Goal: Transaction & Acquisition: Purchase product/service

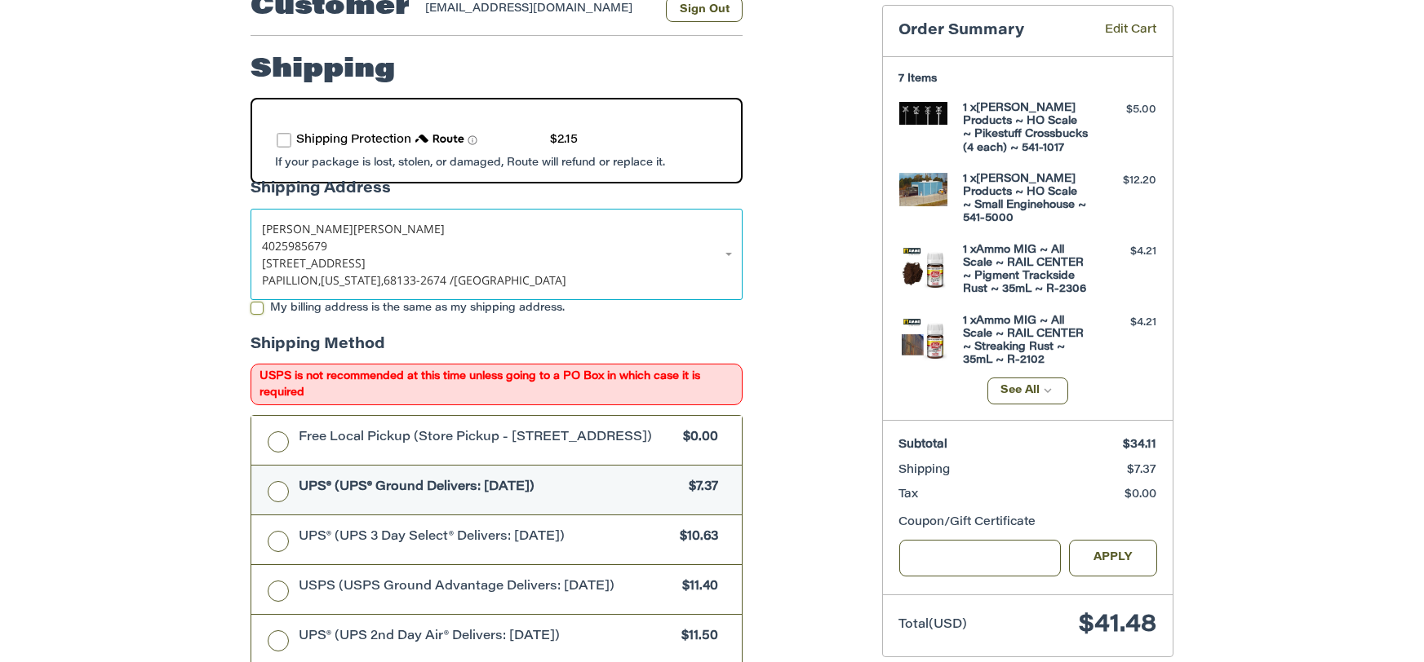
scroll to position [244, 0]
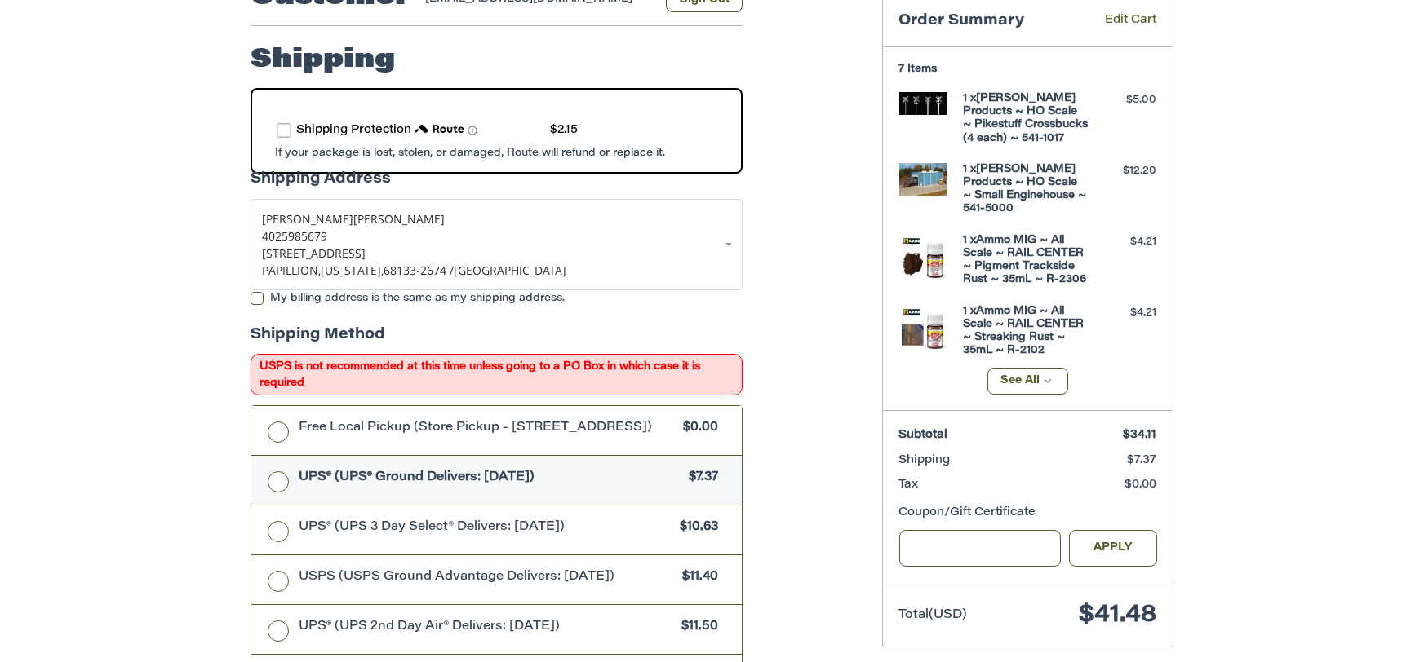
click at [282, 130] on label "route shipping protection selector element" at bounding box center [284, 130] width 15 height 15
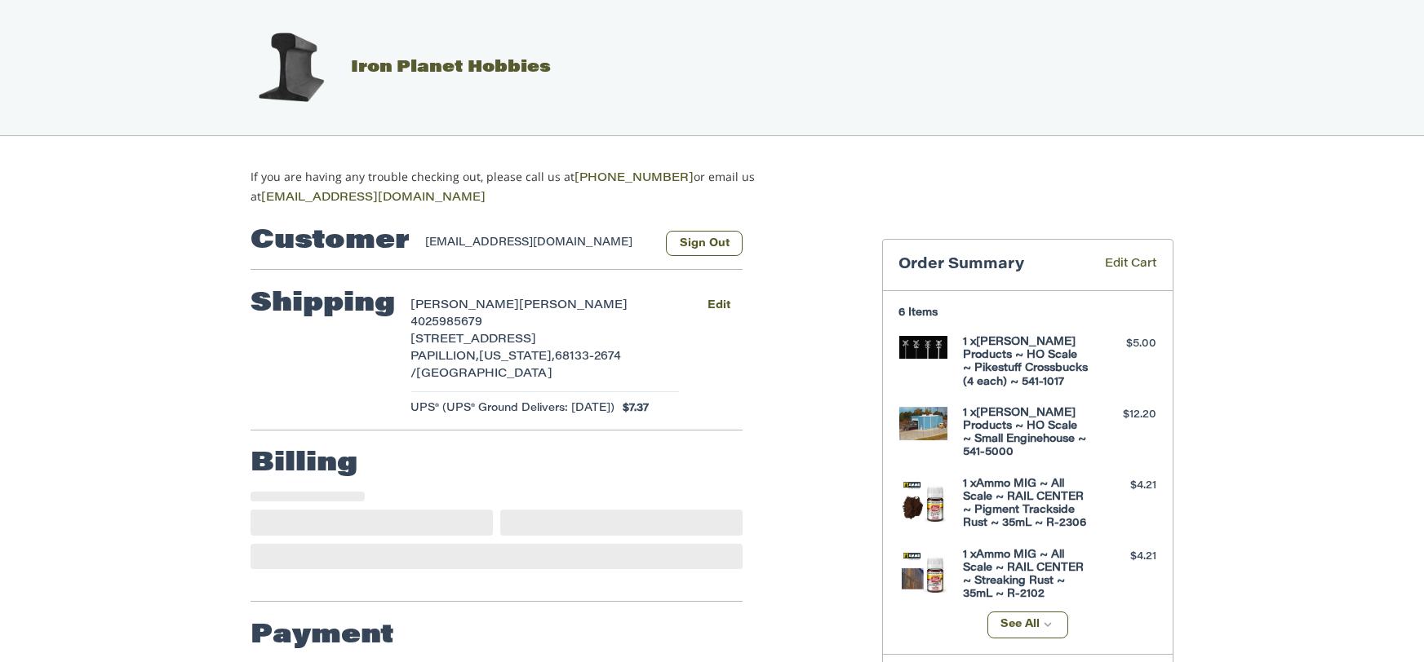
select select "**"
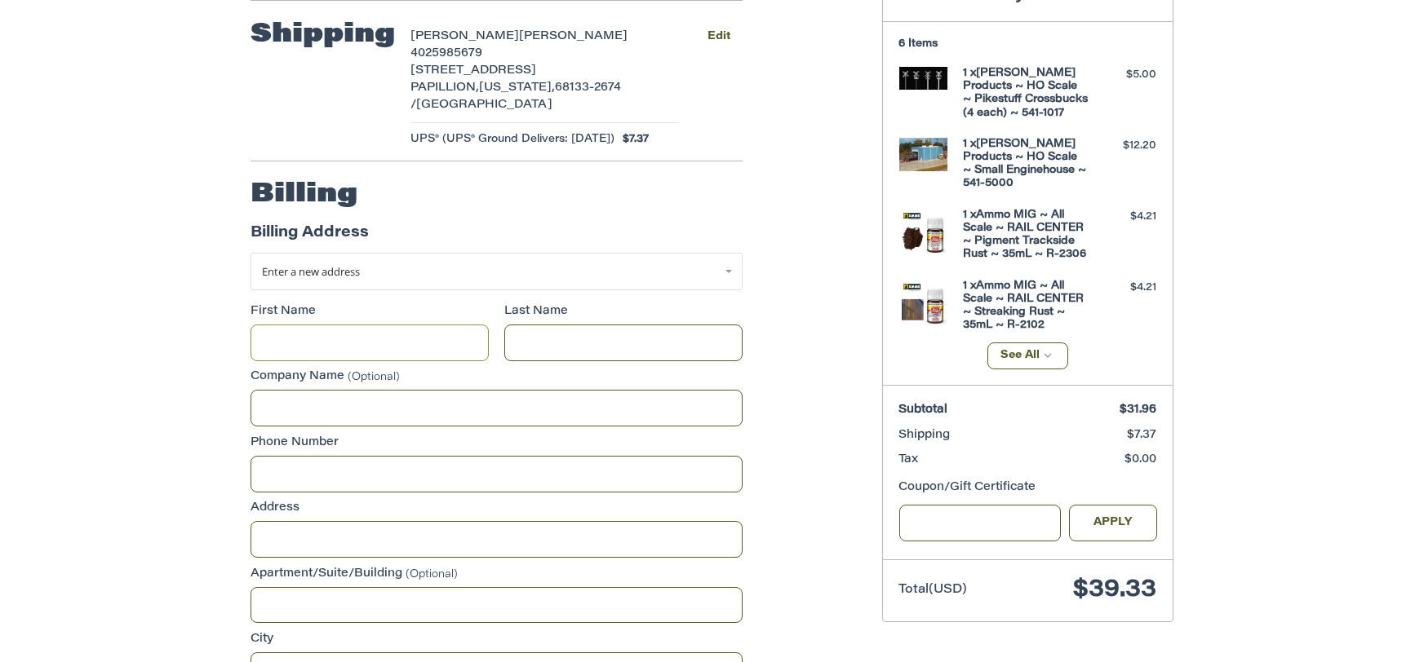
scroll to position [194, 0]
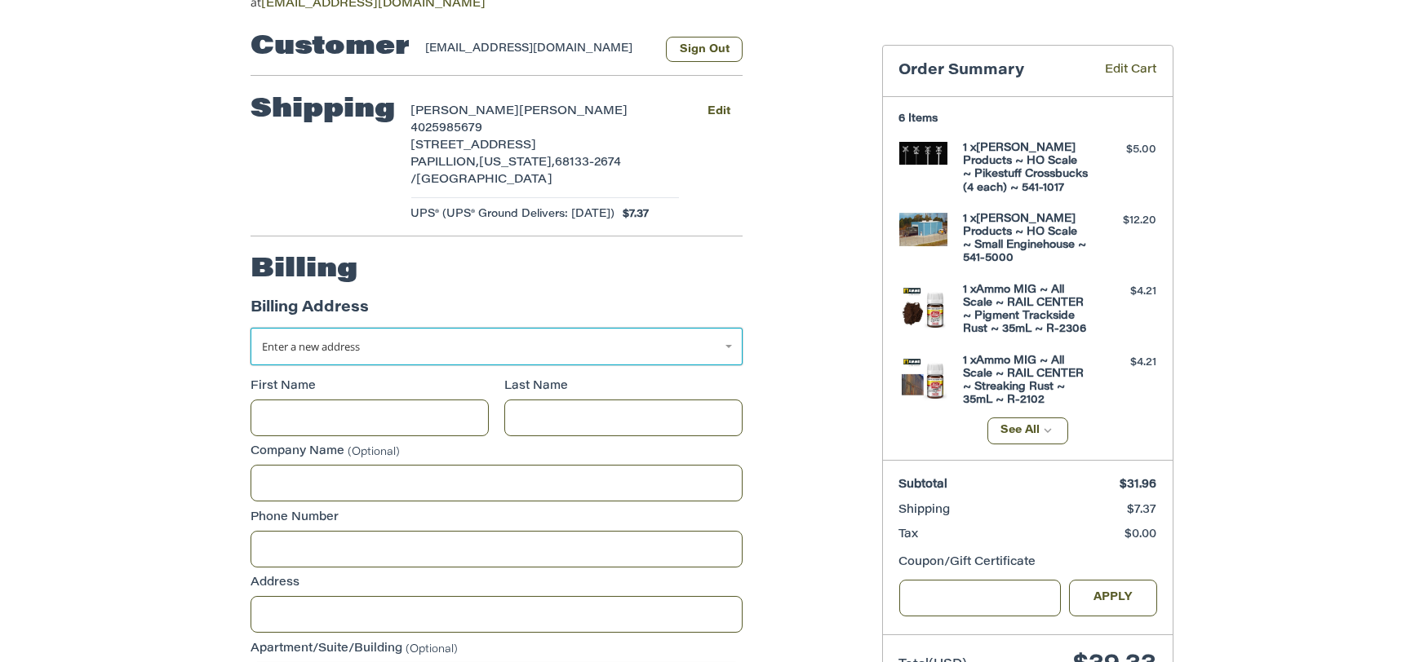
click at [724, 348] on link "Enter a new address" at bounding box center [496, 347] width 492 height 38
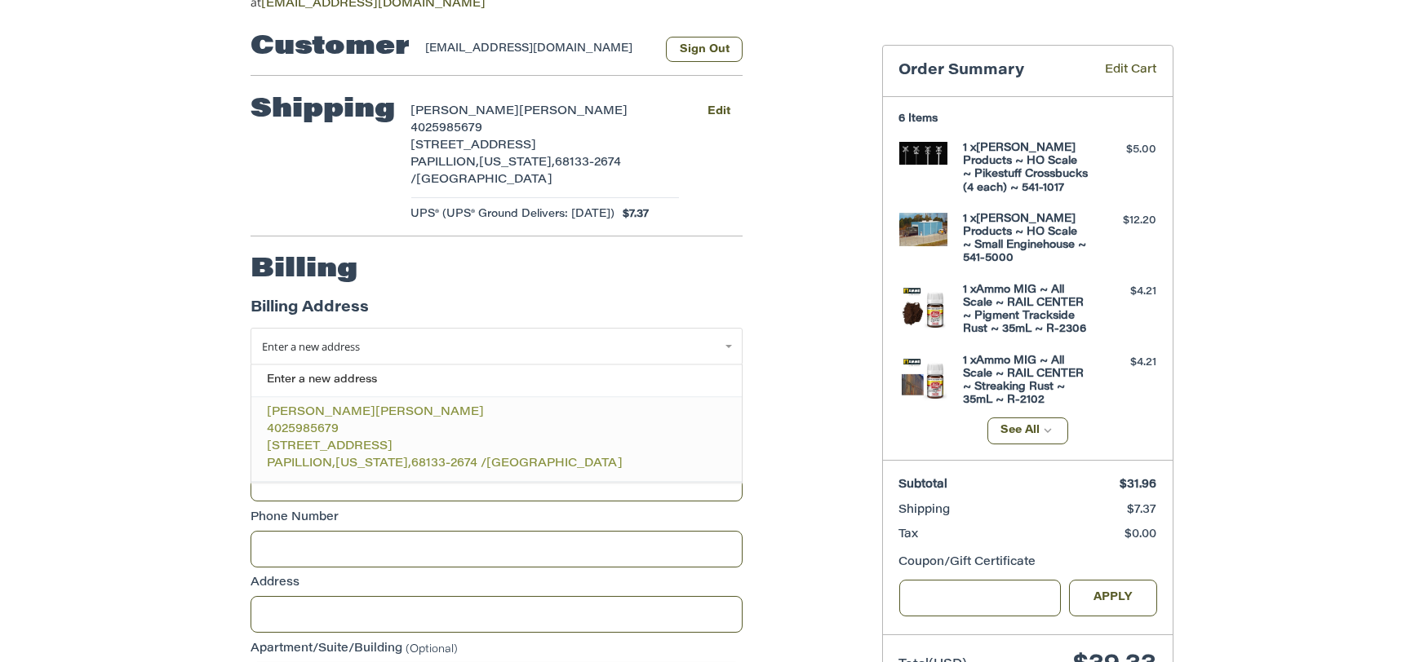
click at [310, 426] on span "4025985679" at bounding box center [304, 430] width 72 height 11
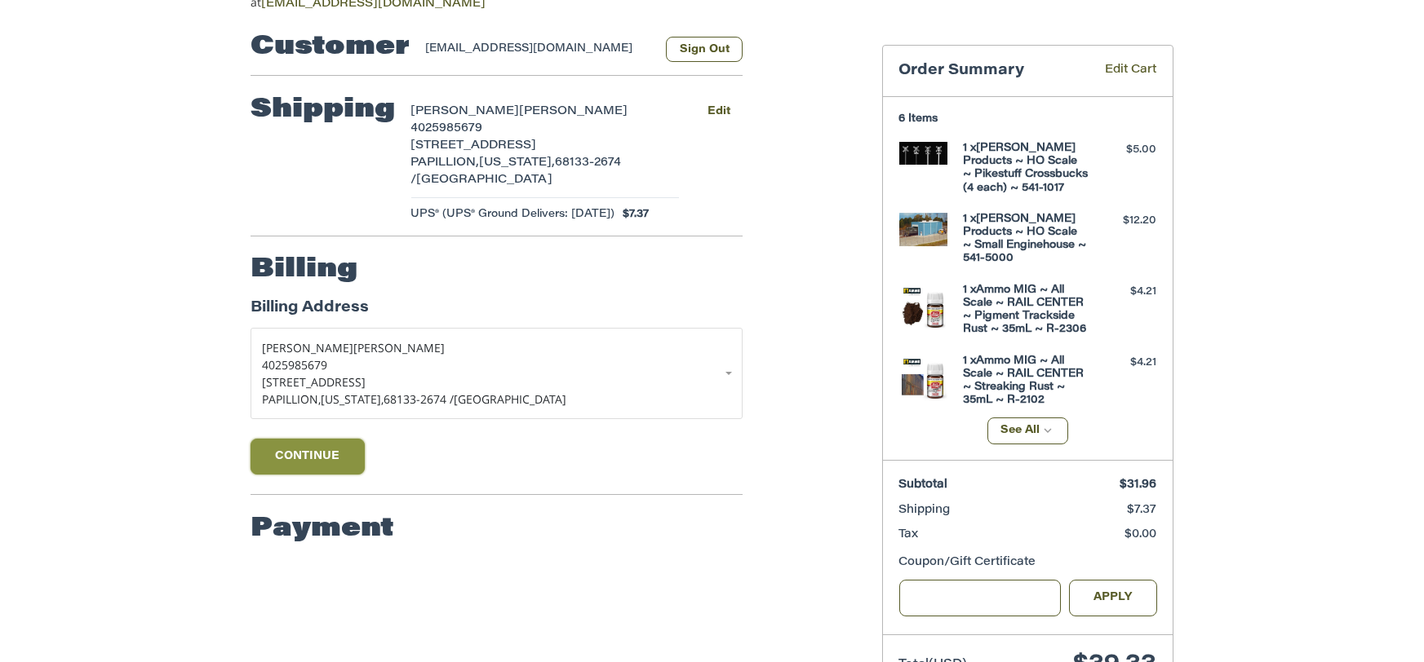
click at [334, 454] on button "Continue" at bounding box center [307, 457] width 114 height 36
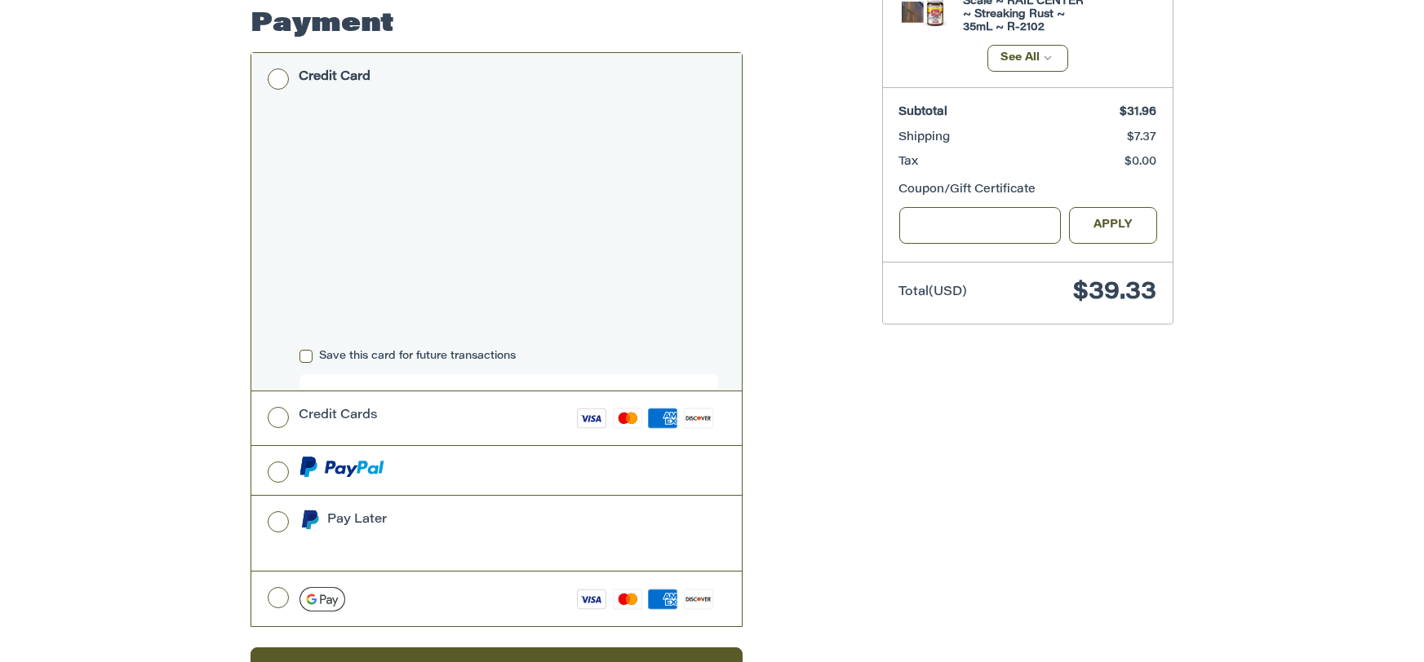
scroll to position [613, 0]
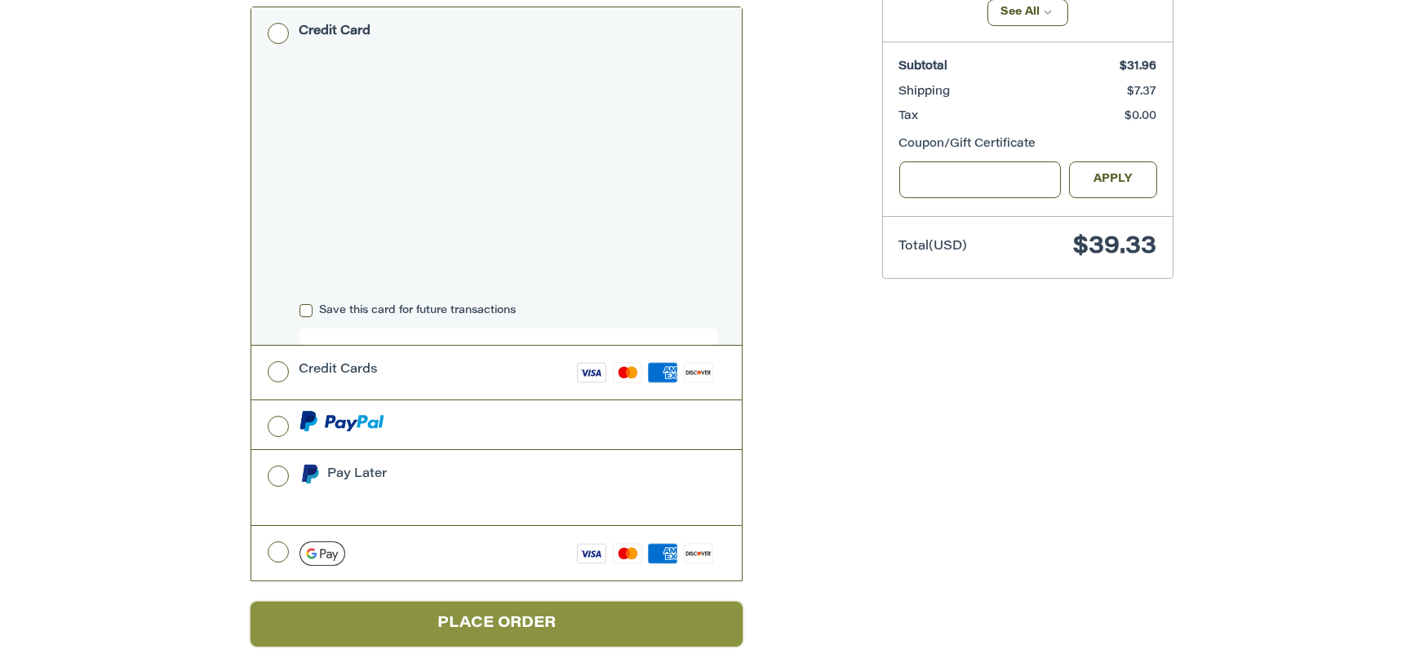
click at [491, 608] on button "Place Order" at bounding box center [496, 624] width 492 height 45
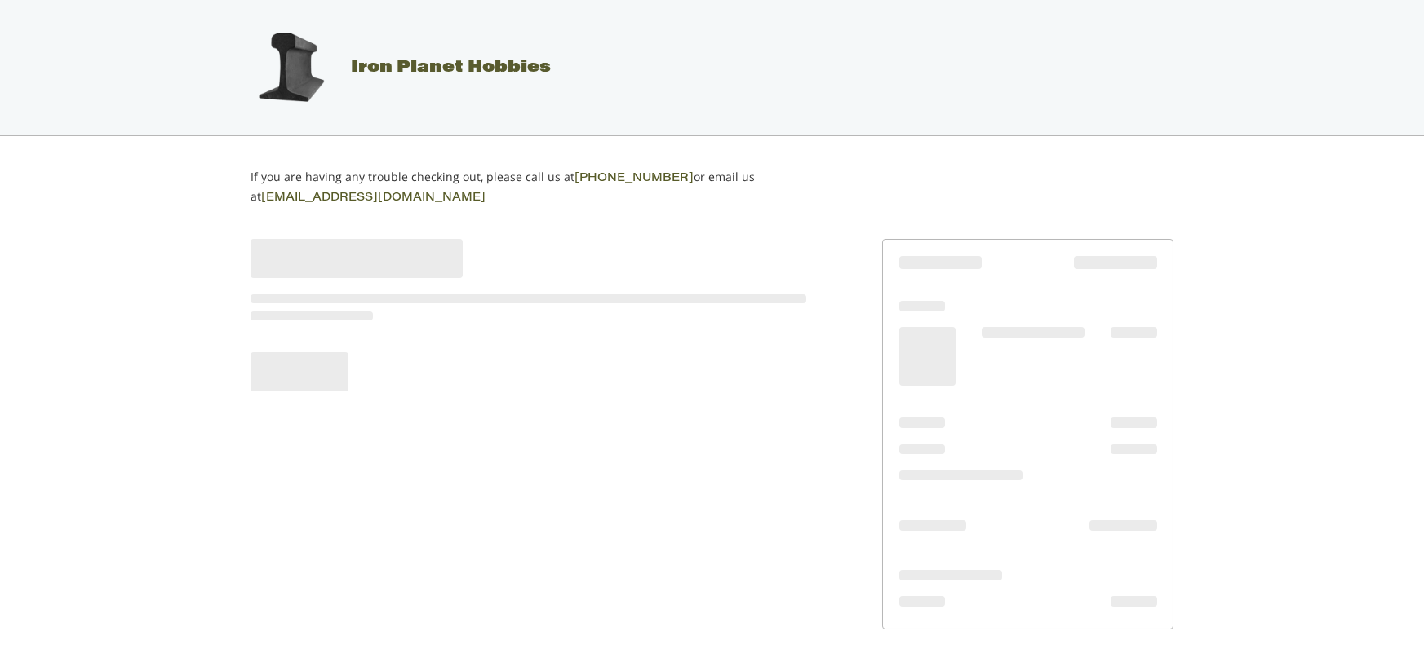
scroll to position [0, 0]
